Goal: Information Seeking & Learning: Stay updated

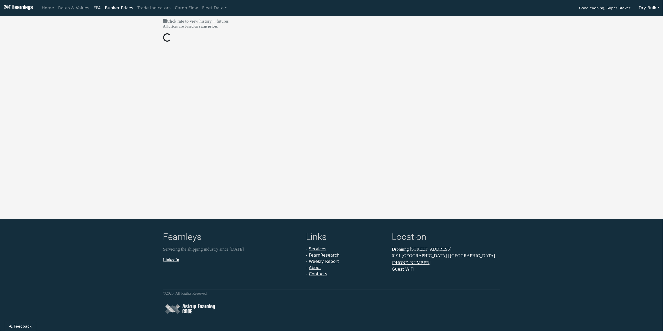
click at [94, 6] on link "FFA" at bounding box center [97, 8] width 11 height 10
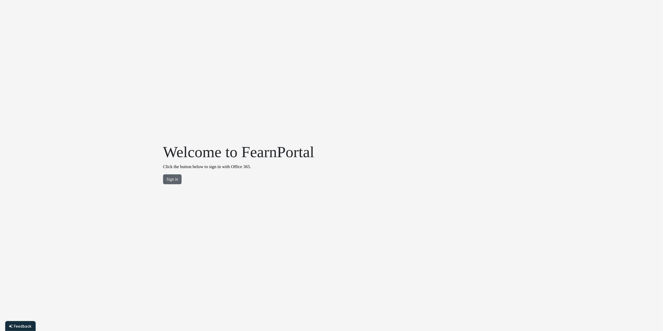
click at [169, 182] on button "Sign in" at bounding box center [172, 179] width 19 height 10
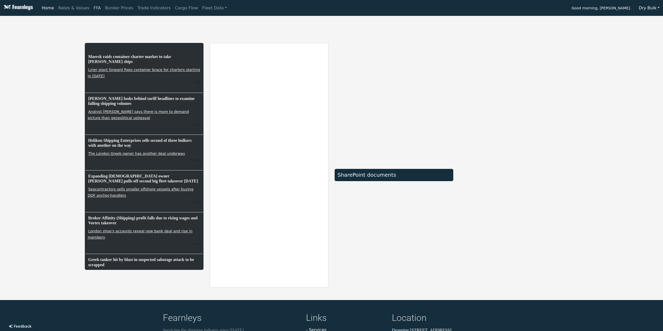
click at [92, 8] on link "FFA" at bounding box center [97, 8] width 11 height 10
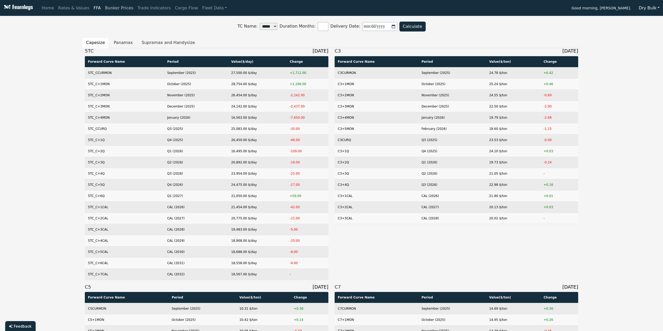
click at [109, 5] on link "Bunker Prices" at bounding box center [119, 8] width 33 height 10
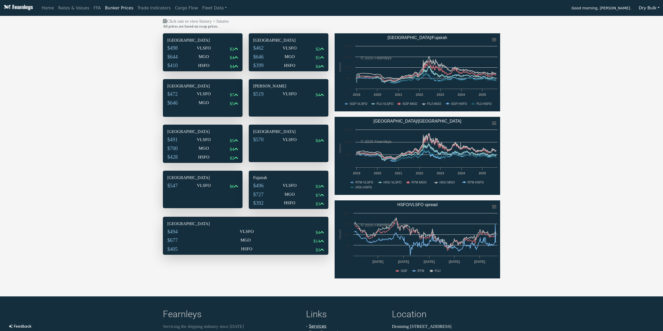
click at [193, 56] on div "$644 MGO $4" at bounding box center [202, 57] width 71 height 9
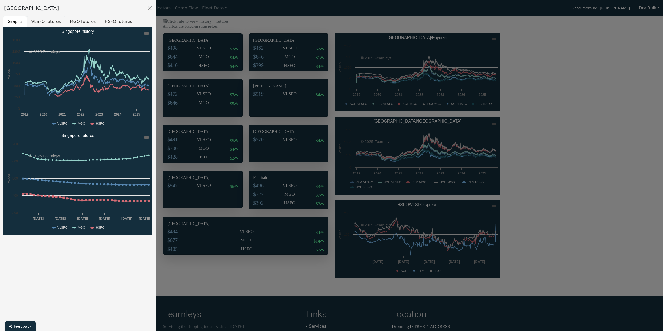
click at [49, 19] on button "VLSFO futures" at bounding box center [46, 21] width 39 height 11
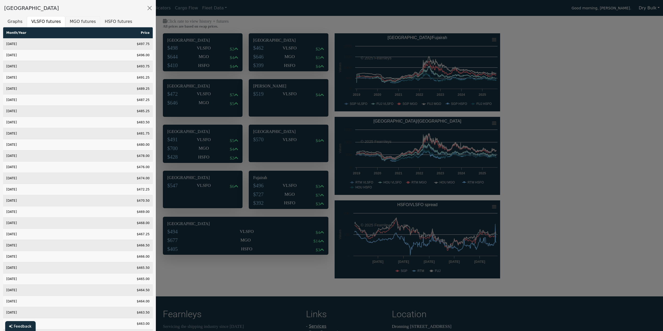
click at [70, 21] on button "MGO futures" at bounding box center [82, 21] width 35 height 11
click at [102, 20] on button "HSFO futures" at bounding box center [118, 21] width 36 height 11
click at [225, 53] on div at bounding box center [331, 165] width 663 height 331
click at [271, 48] on div at bounding box center [331, 165] width 663 height 331
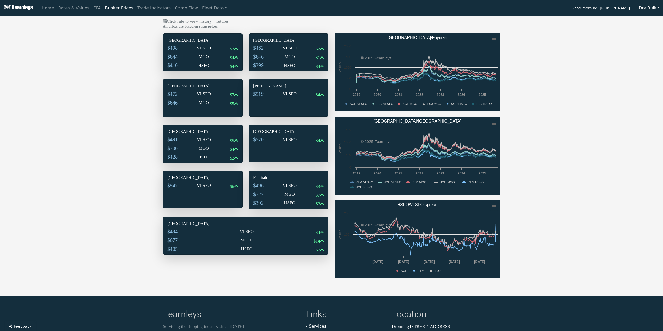
click at [272, 48] on div "$462 VLSFO $2" at bounding box center [288, 49] width 71 height 9
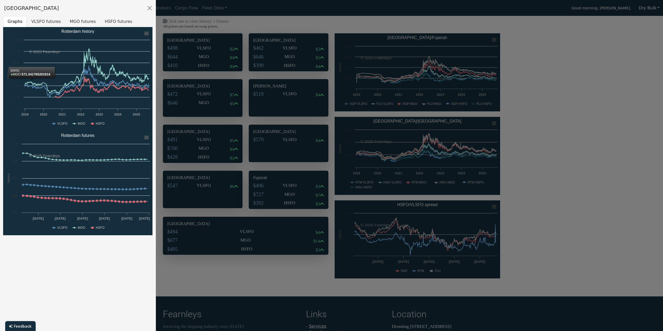
click at [37, 20] on button "VLSFO futures" at bounding box center [46, 21] width 39 height 11
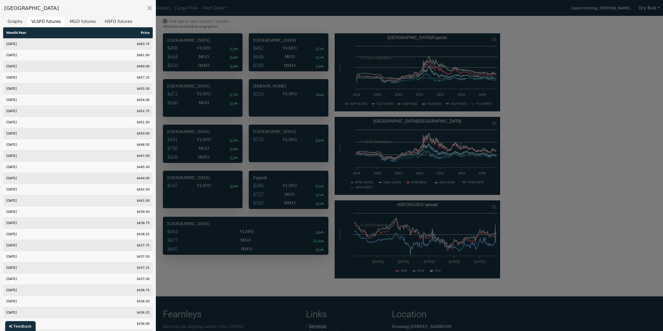
click at [78, 24] on button "MGO futures" at bounding box center [82, 21] width 35 height 11
click at [109, 22] on button "HSFO futures" at bounding box center [118, 21] width 36 height 11
